Goal: Check status: Check status

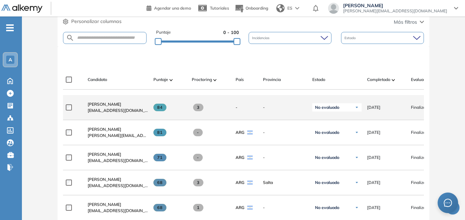
scroll to position [171, 0]
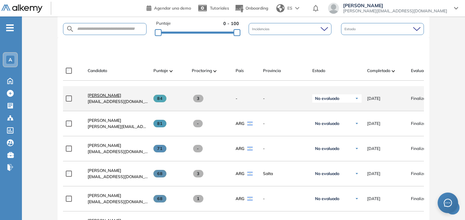
click at [101, 97] on span "[PERSON_NAME]" at bounding box center [105, 95] width 34 height 5
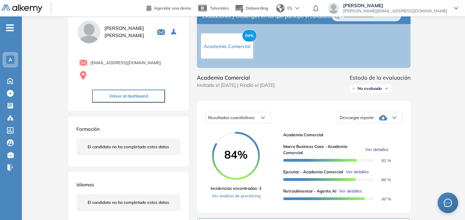
scroll to position [69, 0]
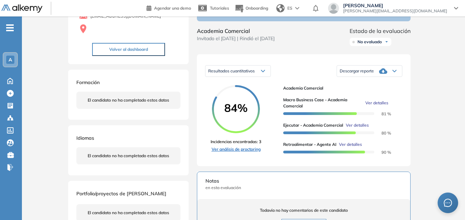
click at [234, 152] on link "Ver análisis de proctoring" at bounding box center [236, 149] width 51 height 6
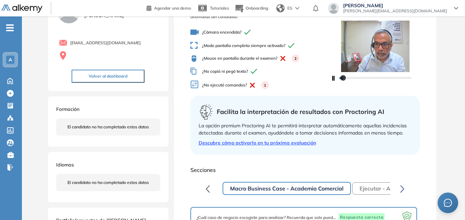
scroll to position [137, 0]
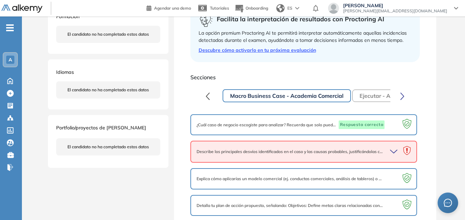
click at [391, 152] on icon "button" at bounding box center [395, 152] width 10 height 10
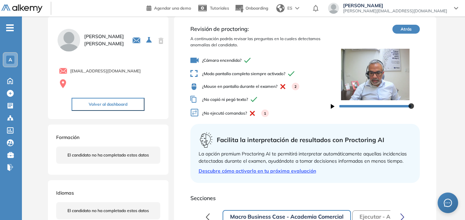
scroll to position [0, 0]
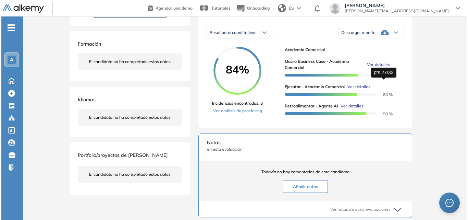
scroll to position [103, 0]
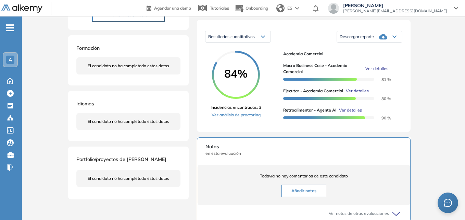
click at [351, 113] on span "Ver detalles" at bounding box center [350, 110] width 23 height 6
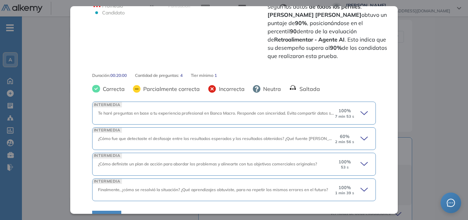
scroll to position [212, 0]
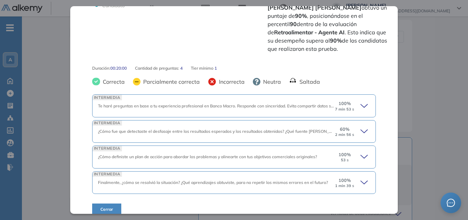
click at [361, 101] on icon at bounding box center [366, 106] width 10 height 10
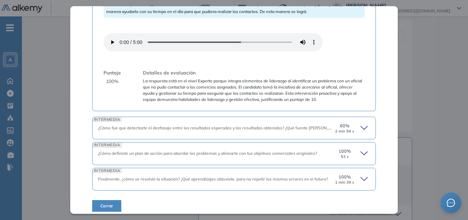
scroll to position [464, 0]
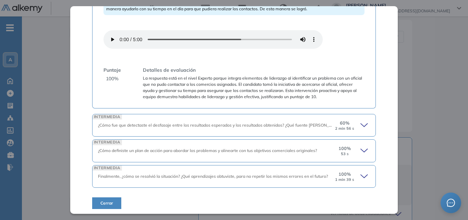
click at [361, 124] on icon at bounding box center [364, 124] width 7 height 3
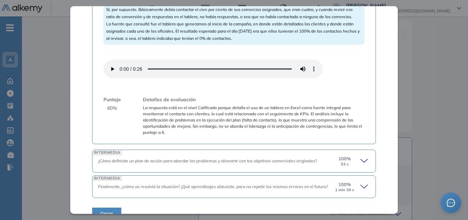
scroll to position [727, 0]
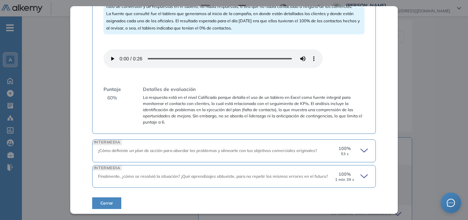
click at [361, 147] on icon at bounding box center [366, 151] width 10 height 10
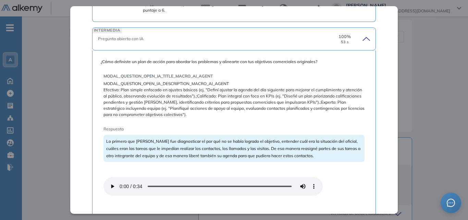
scroll to position [830, 0]
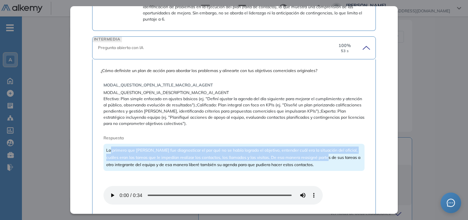
drag, startPoint x: 110, startPoint y: 148, endPoint x: 321, endPoint y: 157, distance: 211.0
click at [321, 157] on span "Lo primero que hice fue diagnosticar el por qué no se había logrado el objetivo…" at bounding box center [233, 157] width 254 height 20
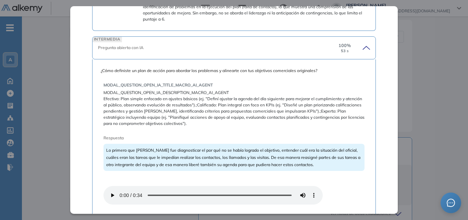
click at [294, 106] on span "Efectivo: Plan simple enfocado en ajustes básicos (ej. "Definí ajustar la agend…" at bounding box center [234, 111] width 261 height 31
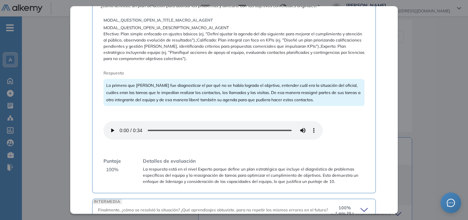
scroll to position [929, 0]
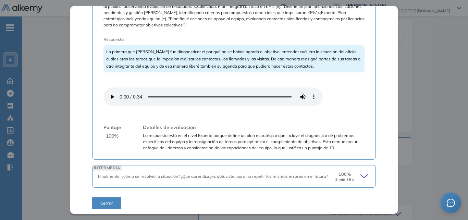
click at [362, 174] on icon at bounding box center [364, 175] width 7 height 3
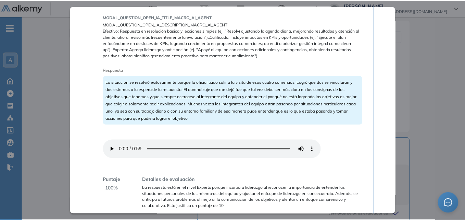
scroll to position [1158, 0]
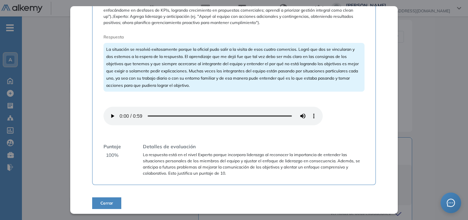
click at [101, 200] on span "Cerrar" at bounding box center [106, 203] width 13 height 6
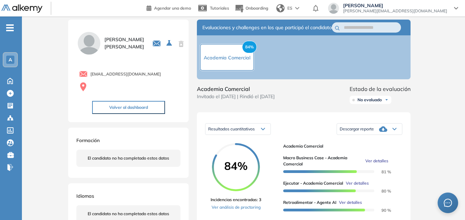
scroll to position [3, 0]
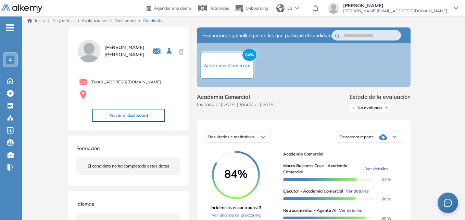
click at [9, 57] on span "A" at bounding box center [10, 59] width 3 height 5
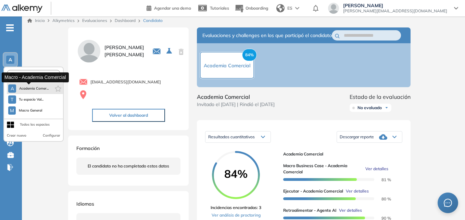
click at [26, 88] on span "Academia Comer..." at bounding box center [34, 88] width 30 height 5
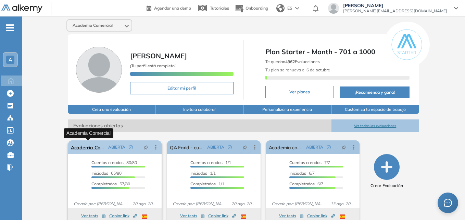
click at [86, 145] on link "Academia Comercial" at bounding box center [88, 147] width 35 height 14
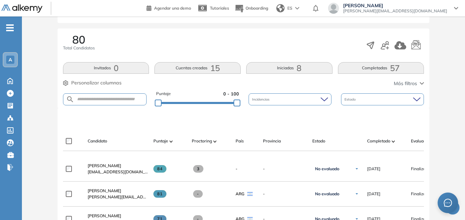
scroll to position [109, 0]
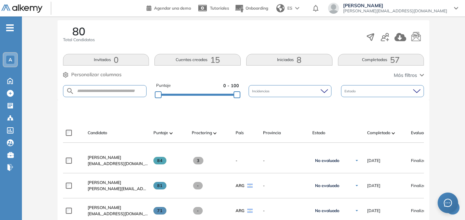
click at [186, 56] on button "Cuentas creadas 15" at bounding box center [198, 60] width 86 height 12
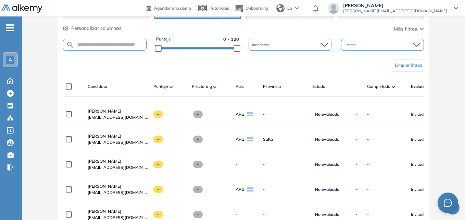
scroll to position [144, 0]
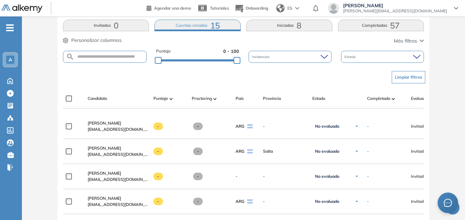
click at [291, 27] on button "Iniciadas 8" at bounding box center [289, 26] width 86 height 12
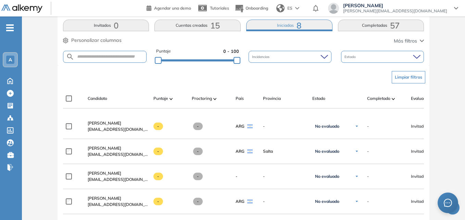
click at [376, 25] on button "Completadas 57" at bounding box center [381, 26] width 86 height 12
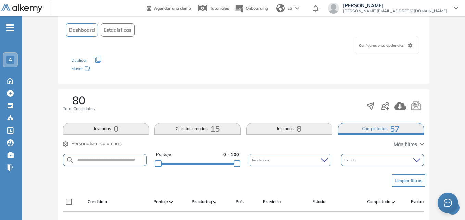
scroll to position [104, 0]
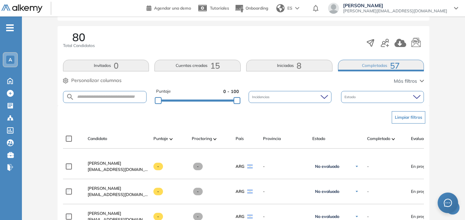
click at [105, 64] on button "Invitados 0" at bounding box center [106, 66] width 86 height 12
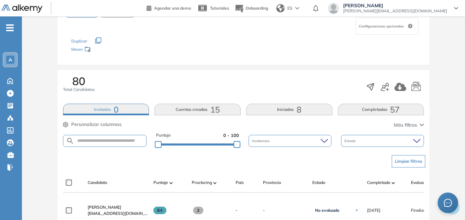
scroll to position [0, 0]
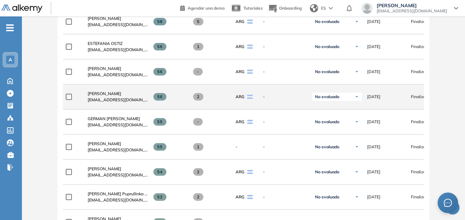
scroll to position [686, 0]
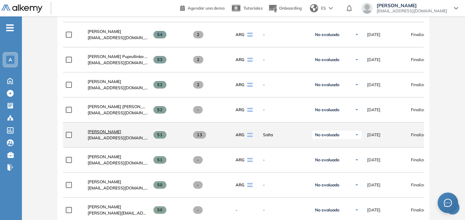
click at [110, 134] on span "[PERSON_NAME]" at bounding box center [105, 131] width 34 height 5
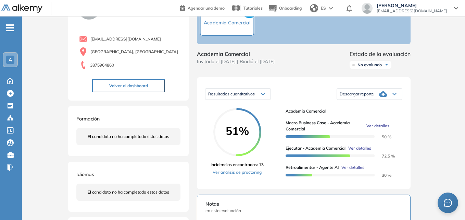
scroll to position [137, 0]
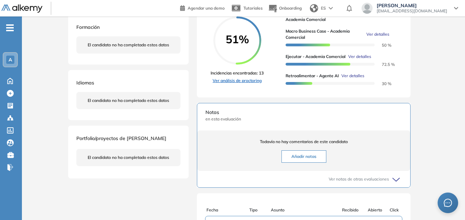
click at [233, 84] on link "Ver análisis de proctoring" at bounding box center [237, 80] width 53 height 6
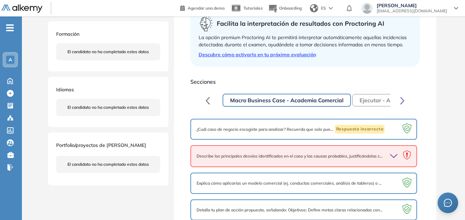
scroll to position [171, 0]
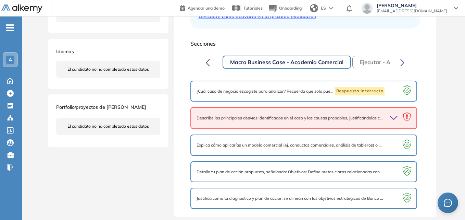
click at [394, 120] on icon "button" at bounding box center [395, 118] width 10 height 10
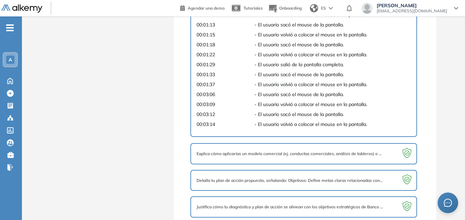
scroll to position [340, 0]
